Goal: Transaction & Acquisition: Book appointment/travel/reservation

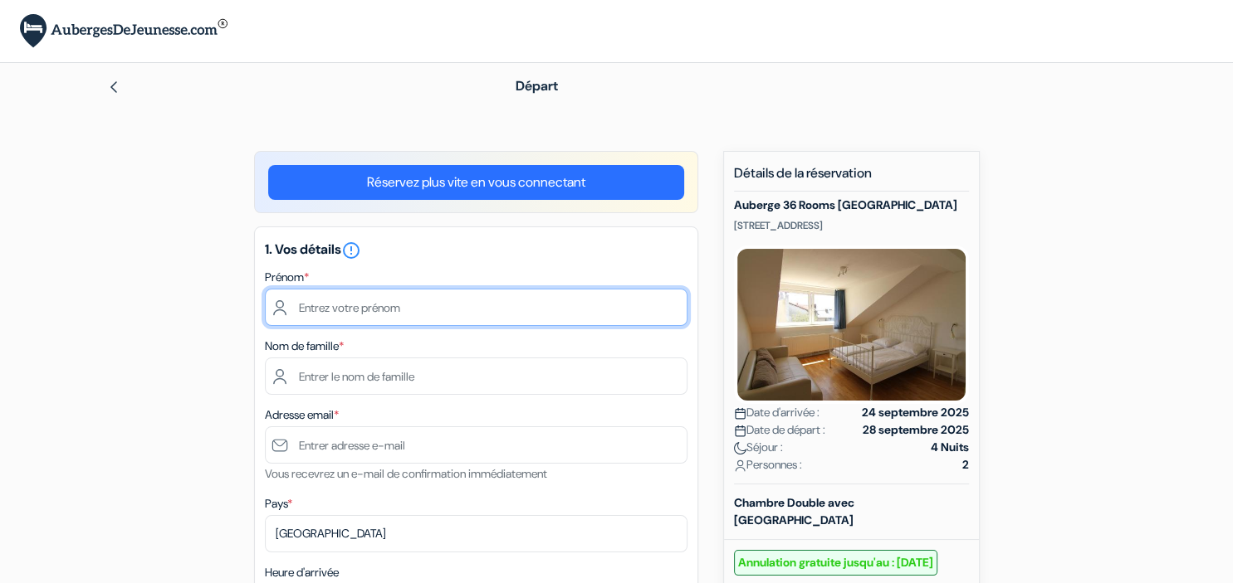
click at [364, 310] on input "text" at bounding box center [476, 307] width 422 height 37
type input "Leïla"
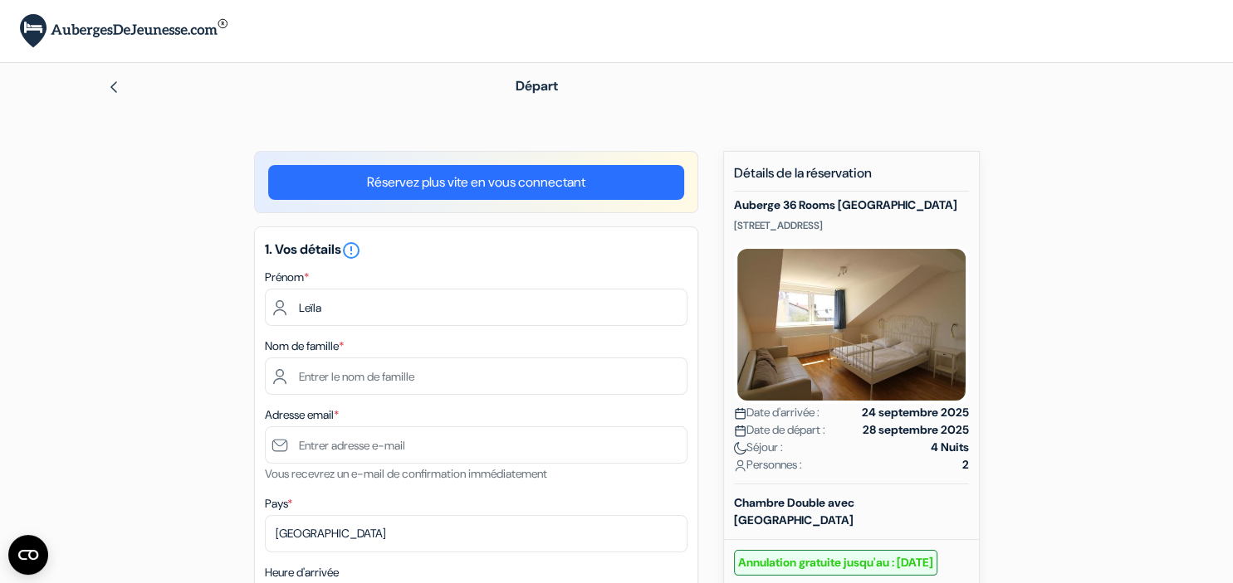
click at [334, 398] on div "1. Vos détails error_outline Prénom * Leïla Nom de famille * Adresse email * Vo…" at bounding box center [476, 514] width 444 height 574
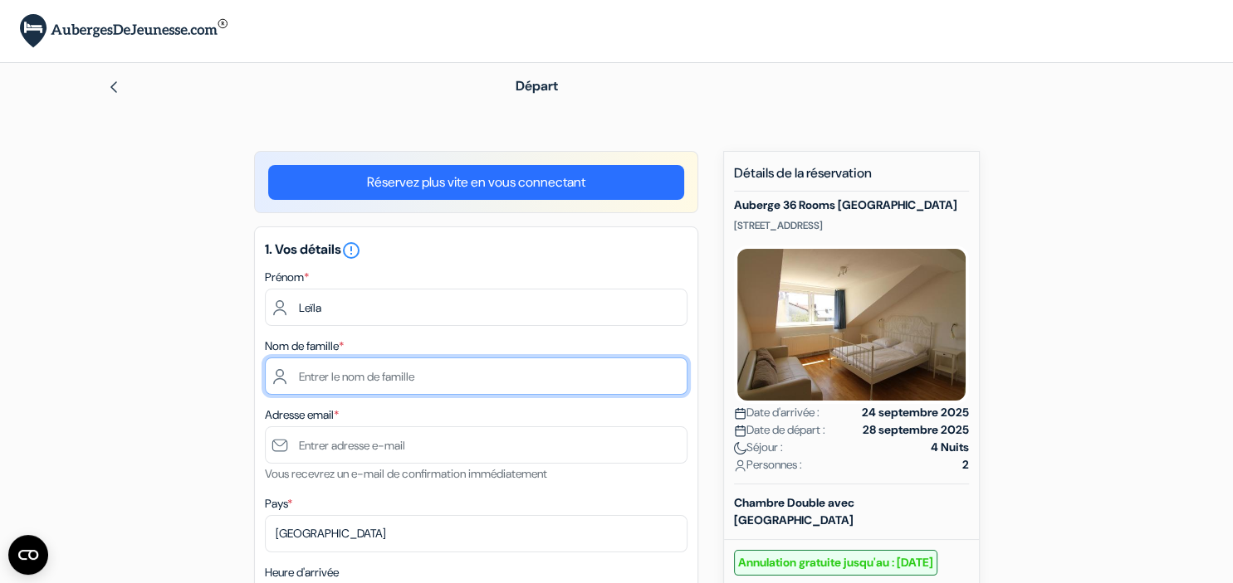
click at [329, 376] on input "text" at bounding box center [476, 376] width 422 height 37
type input "Neuburger"
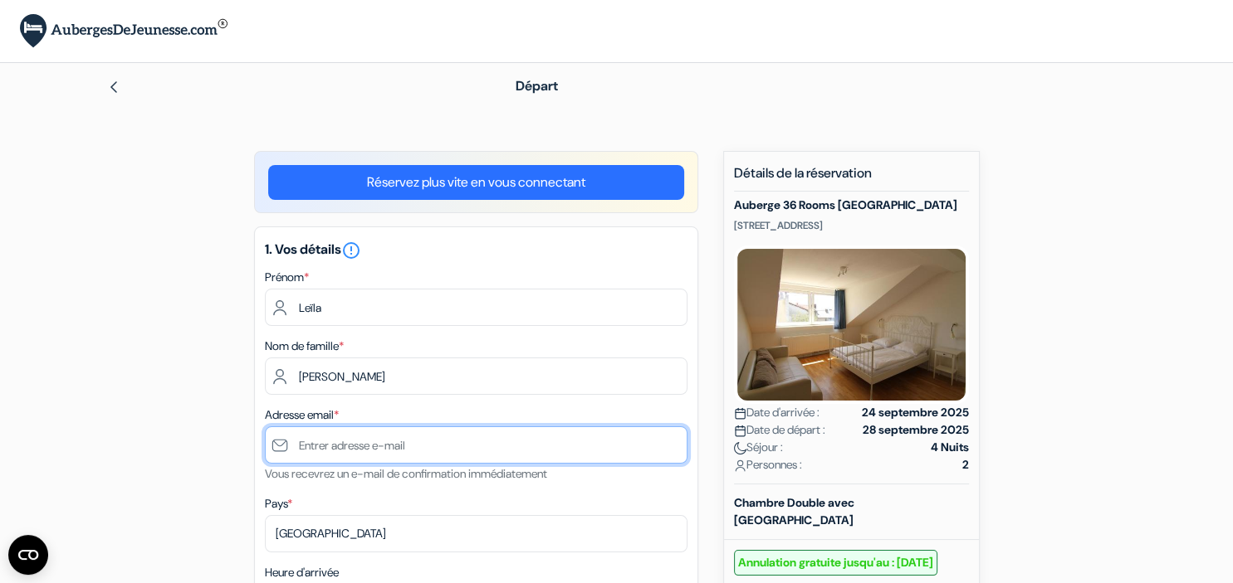
click at [327, 460] on input "text" at bounding box center [476, 445] width 422 height 37
type input "[EMAIL_ADDRESS][PERSON_NAME][DOMAIN_NAME]"
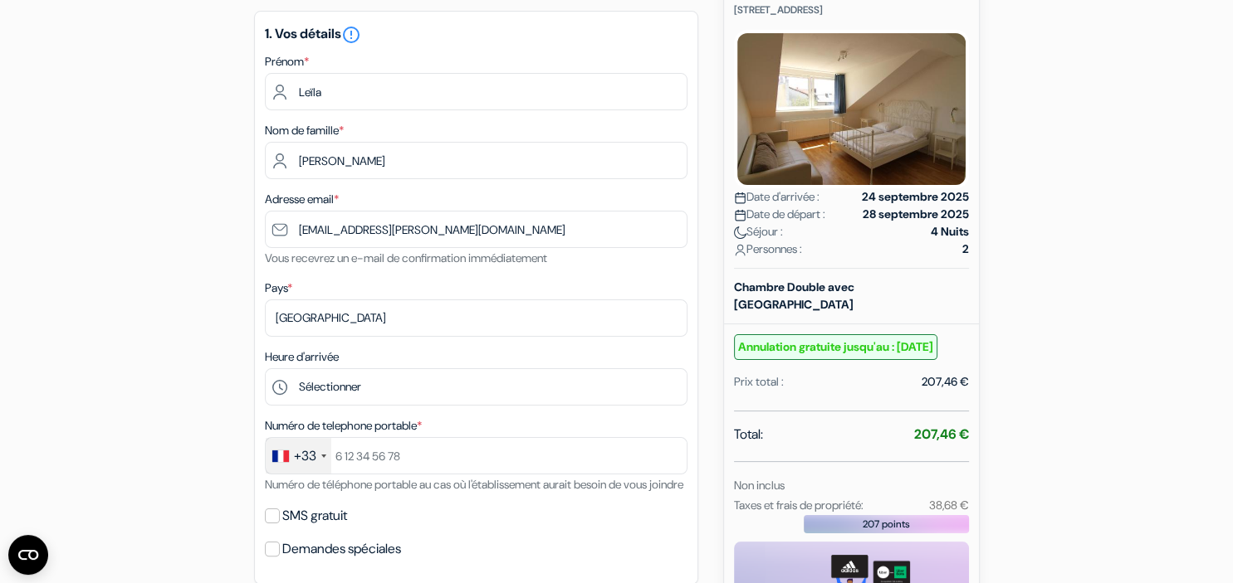
scroll to position [216, 0]
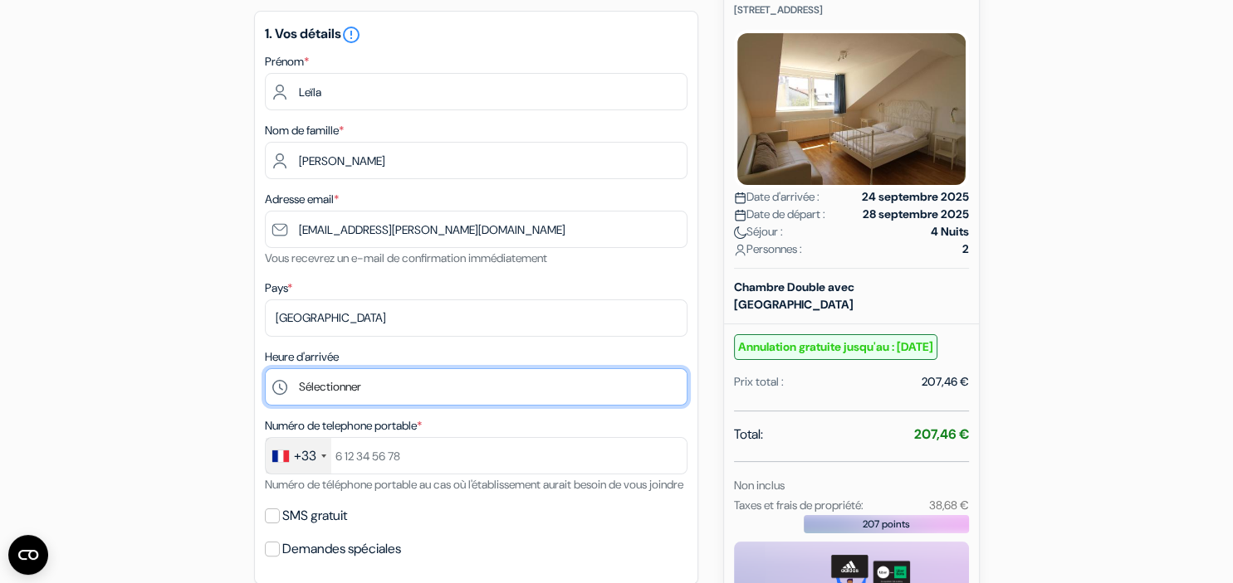
select select "21"
click option "21:00" at bounding box center [0, 0] width 0 height 0
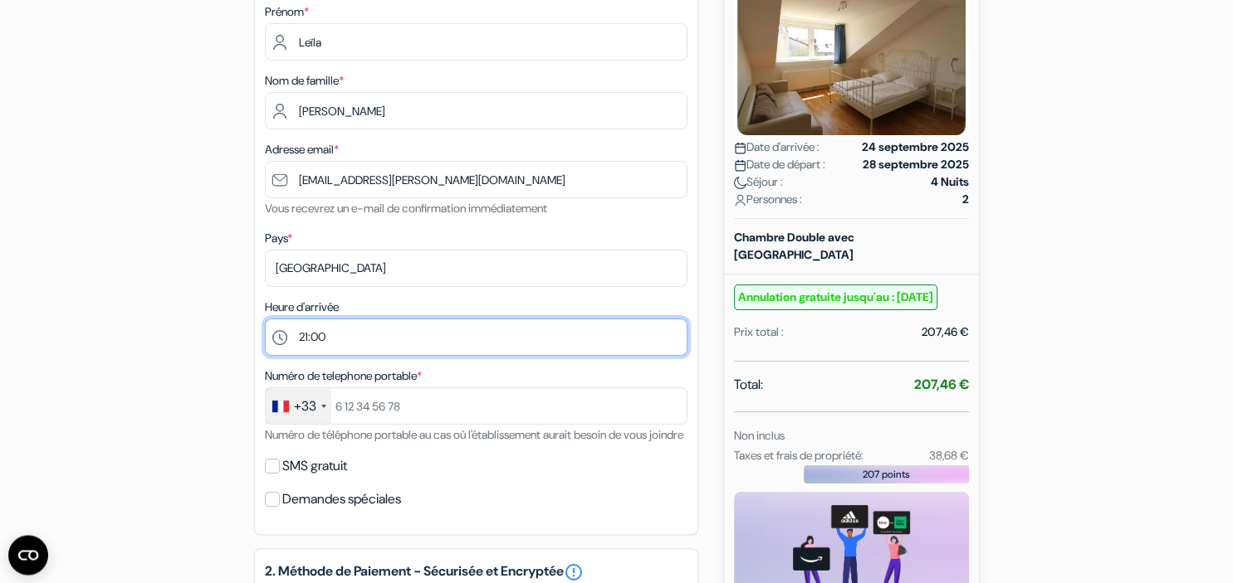
scroll to position [276, 0]
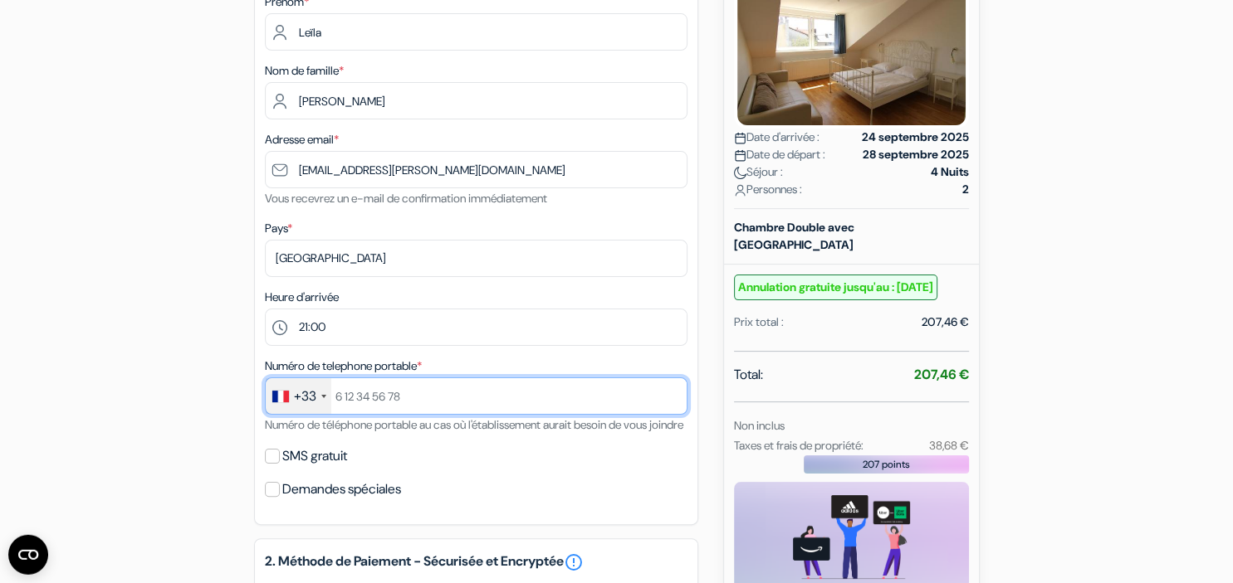
click at [367, 394] on input "text" at bounding box center [476, 396] width 422 height 37
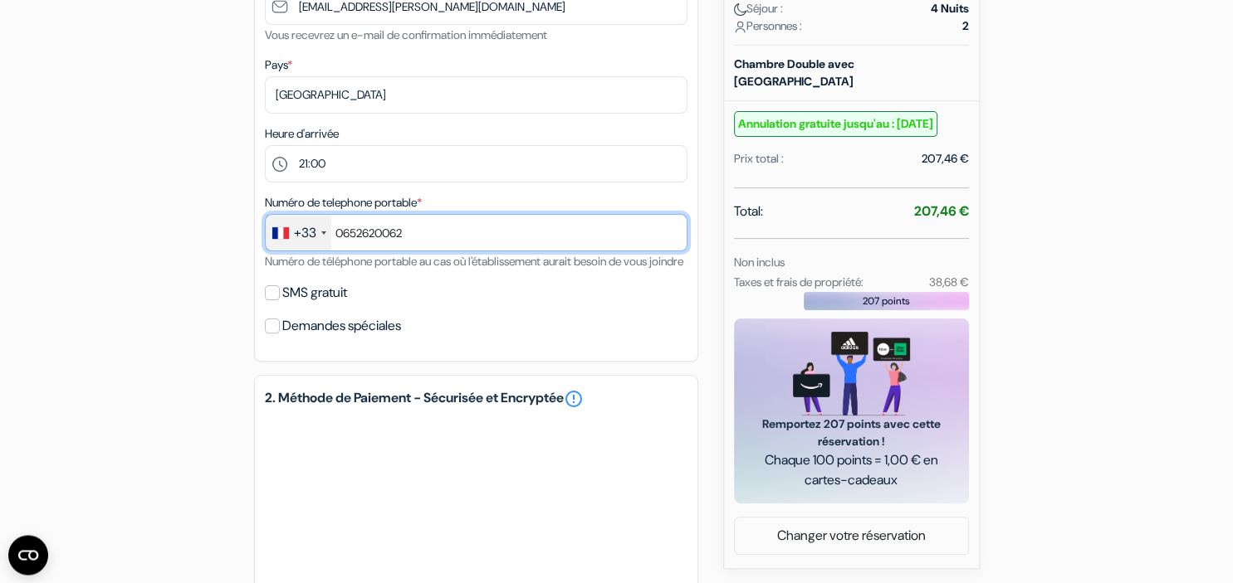
scroll to position [451, 0]
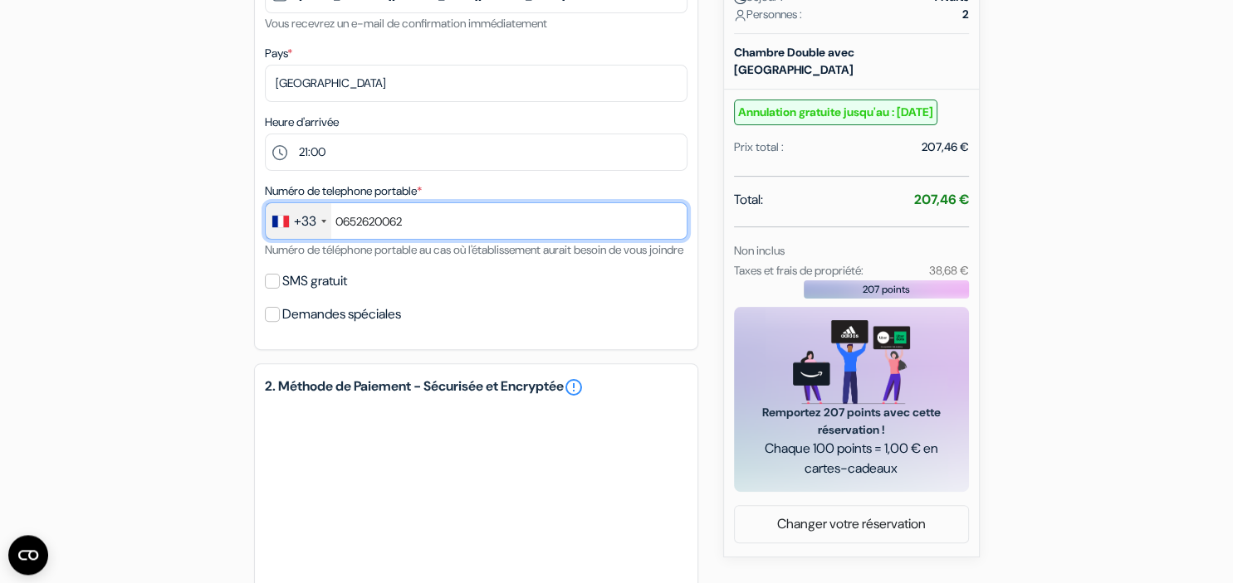
type input "0652620062"
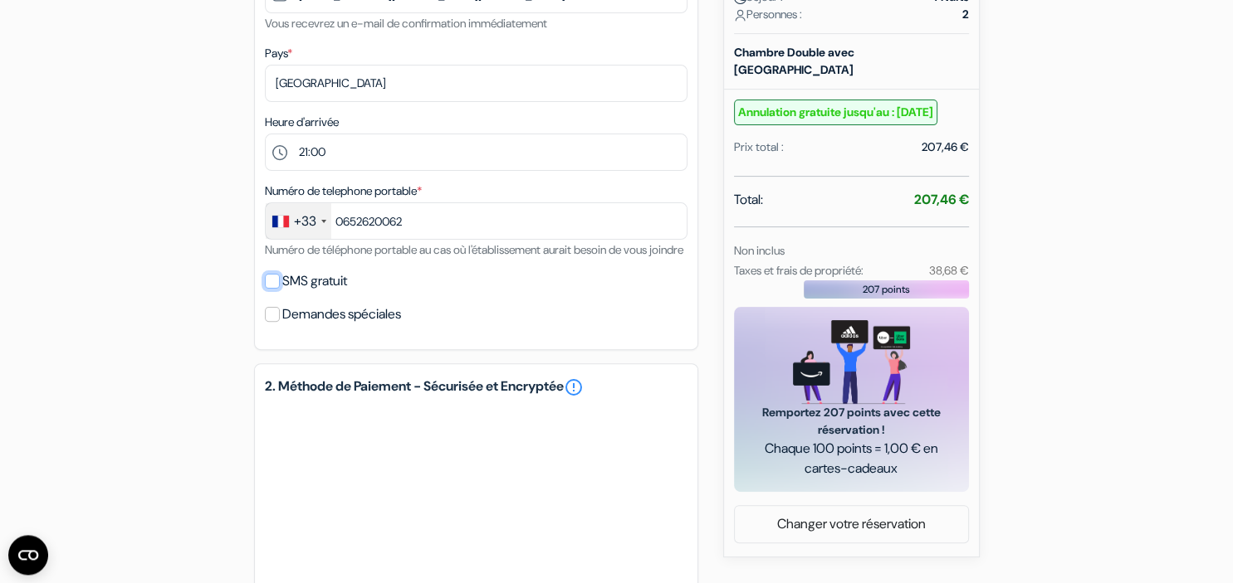
click at [267, 289] on input "SMS gratuit" at bounding box center [272, 281] width 15 height 15
checkbox input "true"
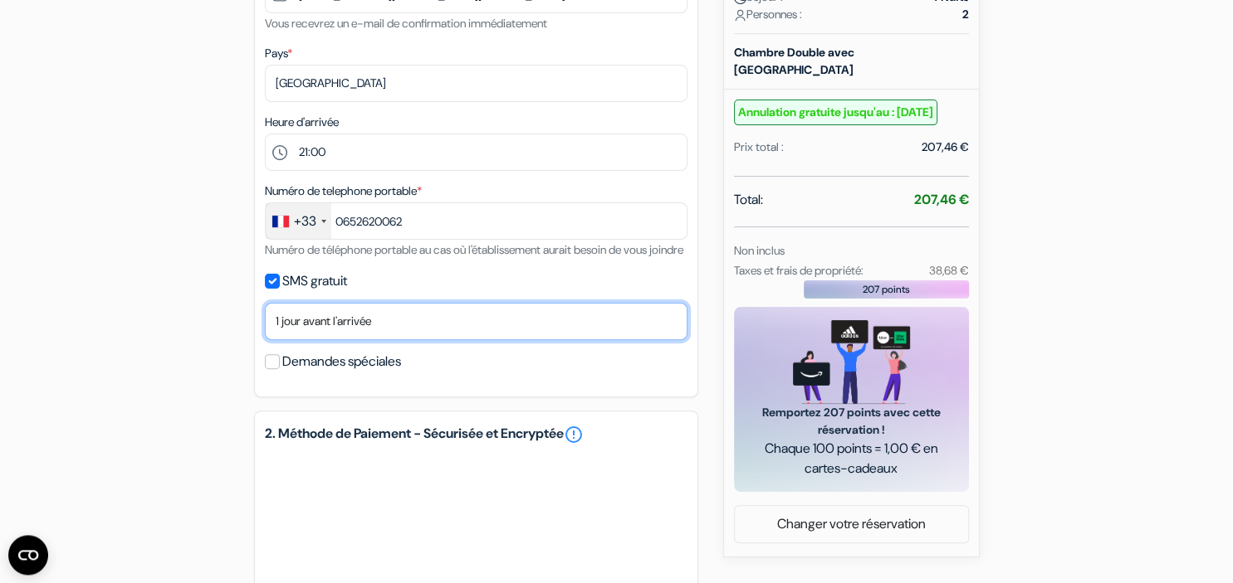
click at [265, 303] on select "Non merci Maintenant Le jour de votre arrivée 1 jour avant l'arrivée 2 jours av…" at bounding box center [476, 321] width 422 height 37
click at [360, 340] on select "Non merci Maintenant Le jour de votre arrivée 1 jour avant l'arrivée 2 jours av…" at bounding box center [476, 321] width 422 height 37
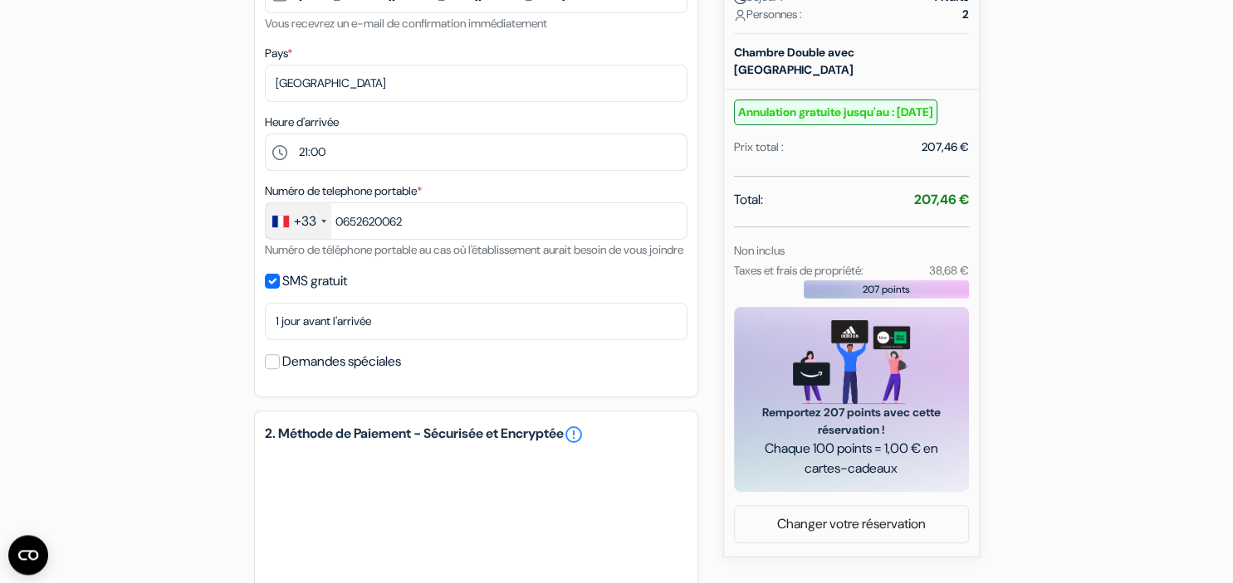
click at [188, 351] on div "add_box Auberge 36 Rooms Berlin Kreuzberg Spreewaldplatz 8, Berlin, Allemagne D…" at bounding box center [617, 289] width 1096 height 1178
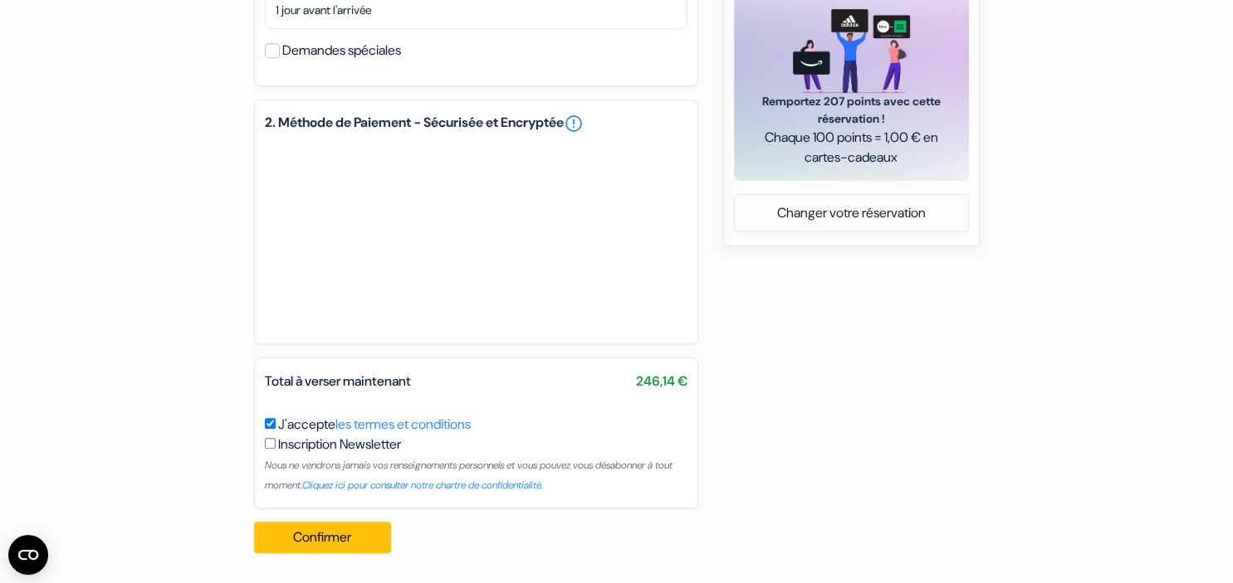
scroll to position [771, 0]
click at [352, 538] on button "Confirmer Loading..." at bounding box center [323, 538] width 138 height 32
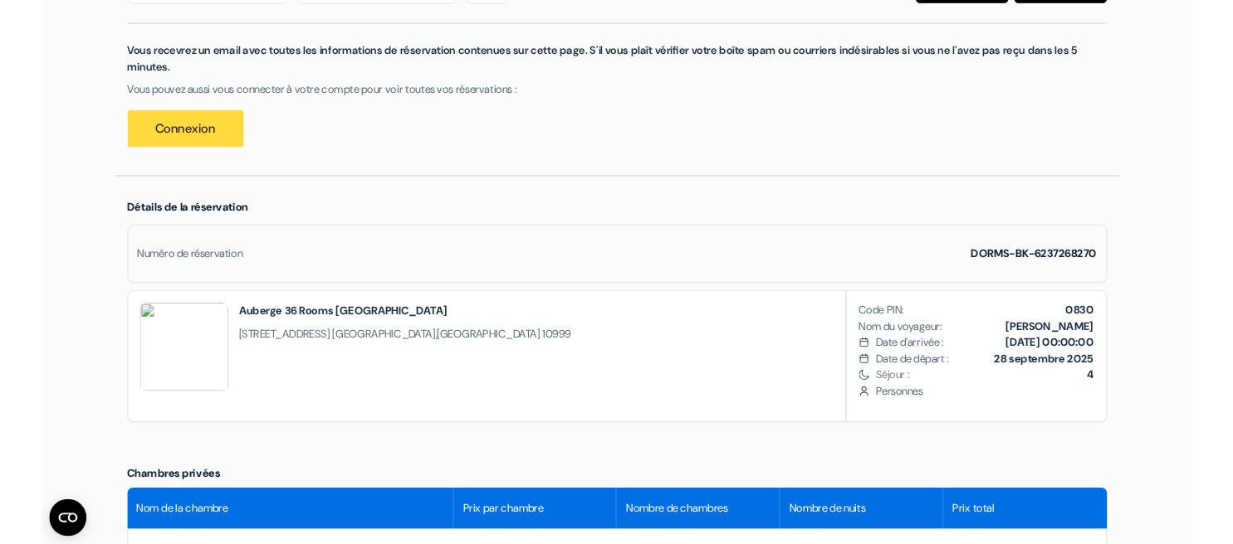
scroll to position [286, 0]
